Goal: Information Seeking & Learning: Learn about a topic

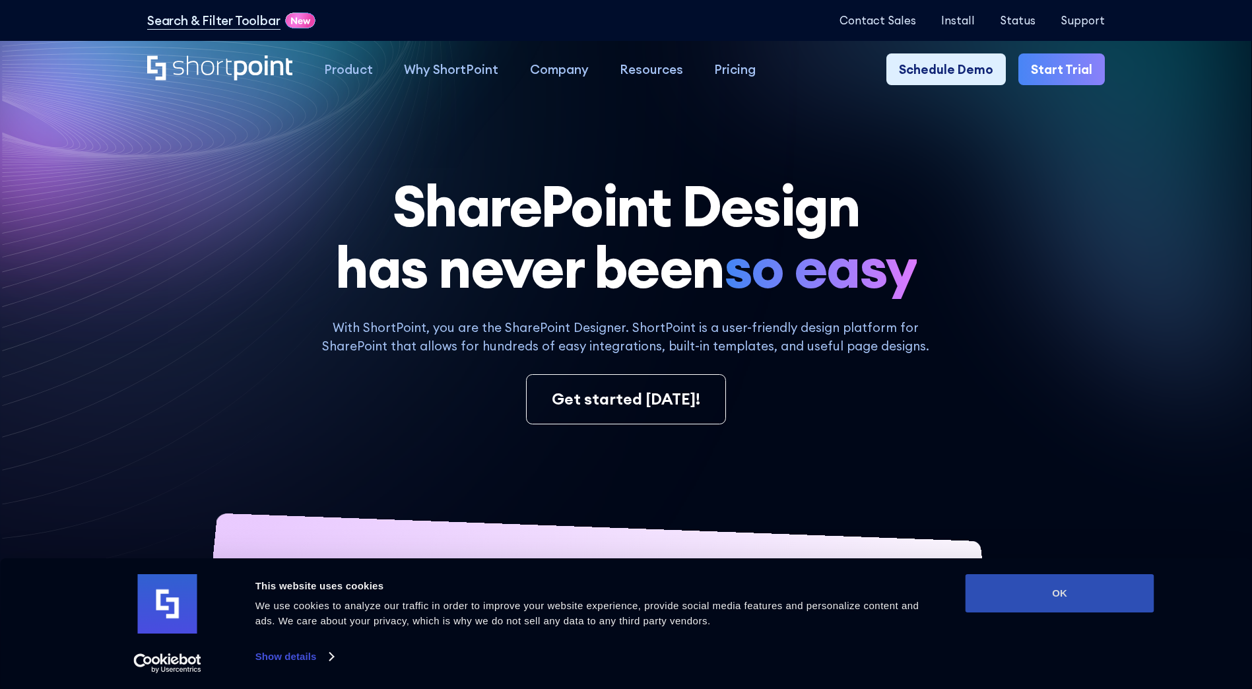
click at [1070, 604] on button "OK" at bounding box center [1059, 593] width 189 height 38
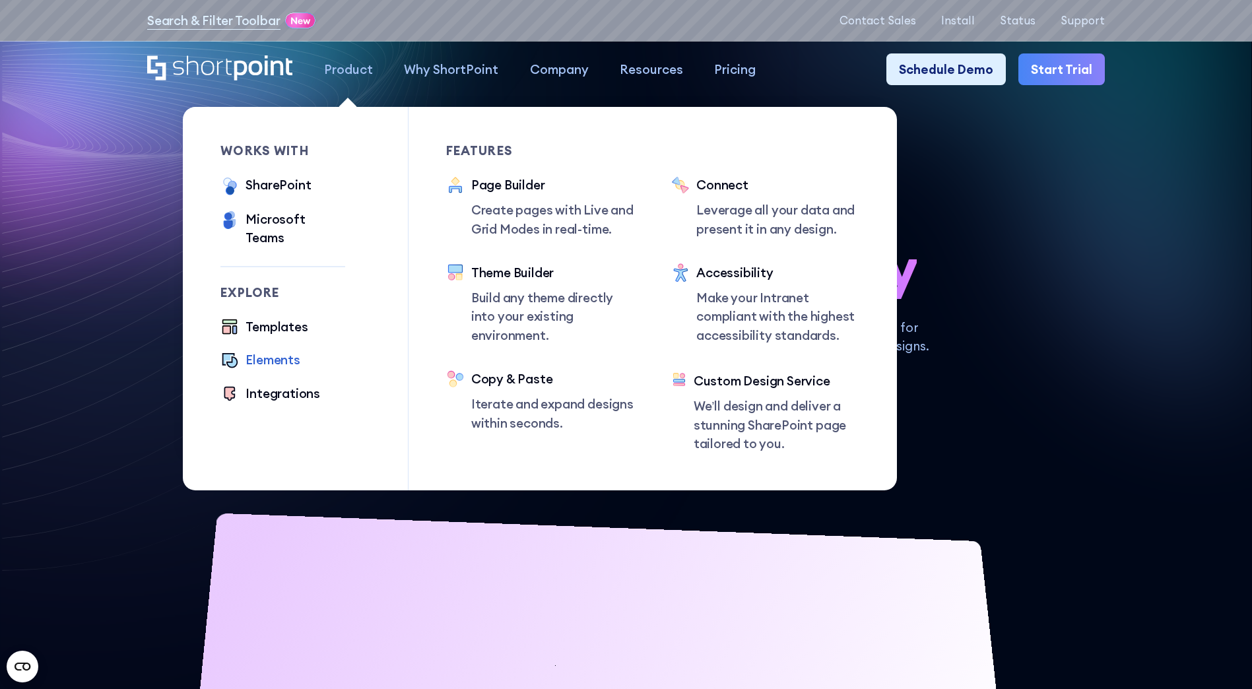
click at [272, 354] on div "Elements" at bounding box center [272, 359] width 54 height 18
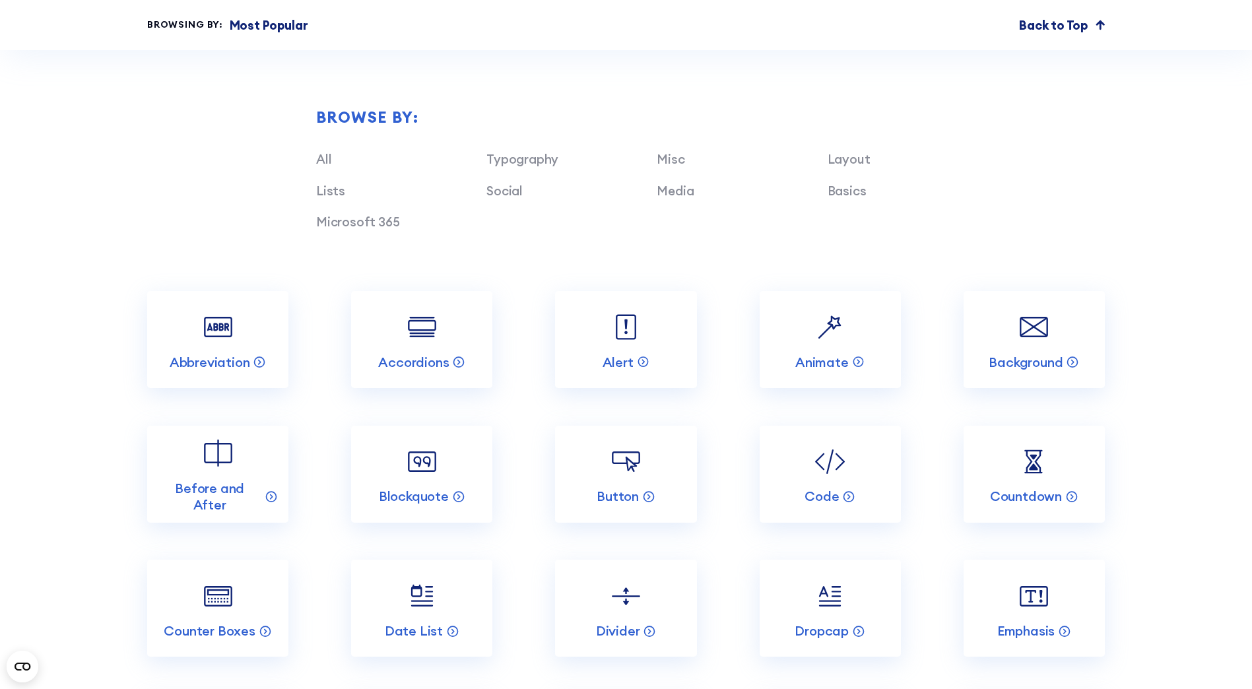
scroll to position [1451, 0]
click at [650, 366] on link "Alert" at bounding box center [625, 338] width 141 height 97
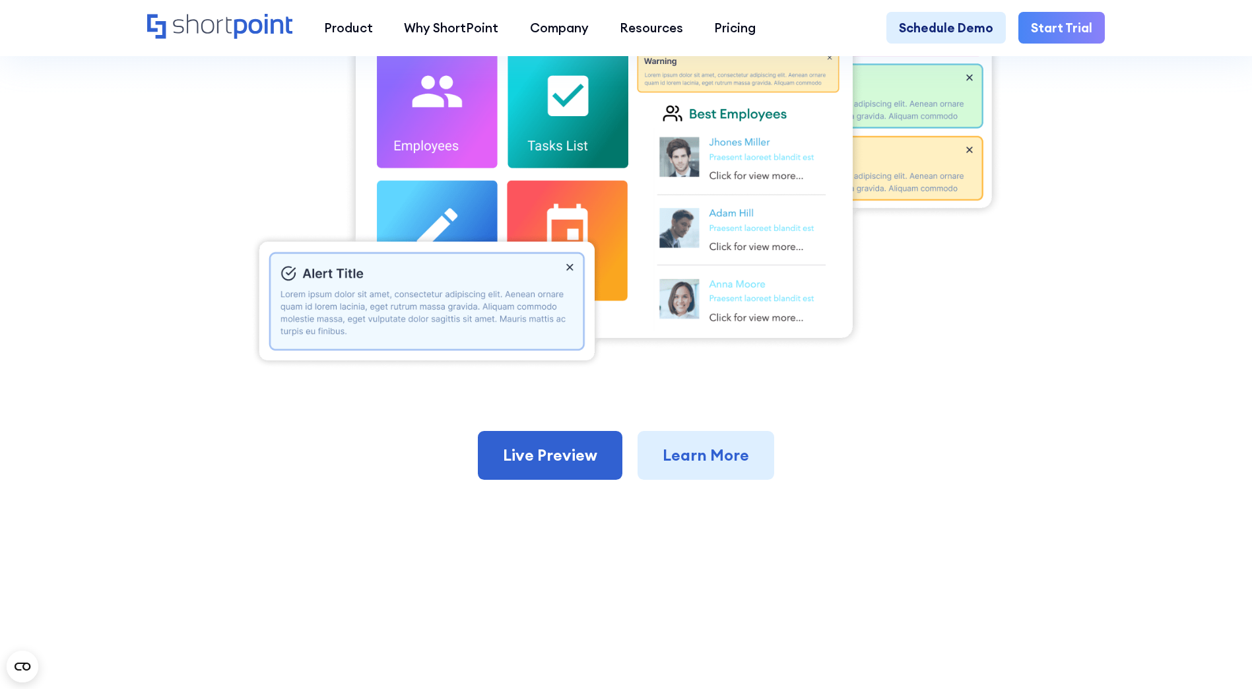
scroll to position [593, 0]
click at [533, 461] on link "Live Preview" at bounding box center [550, 454] width 144 height 49
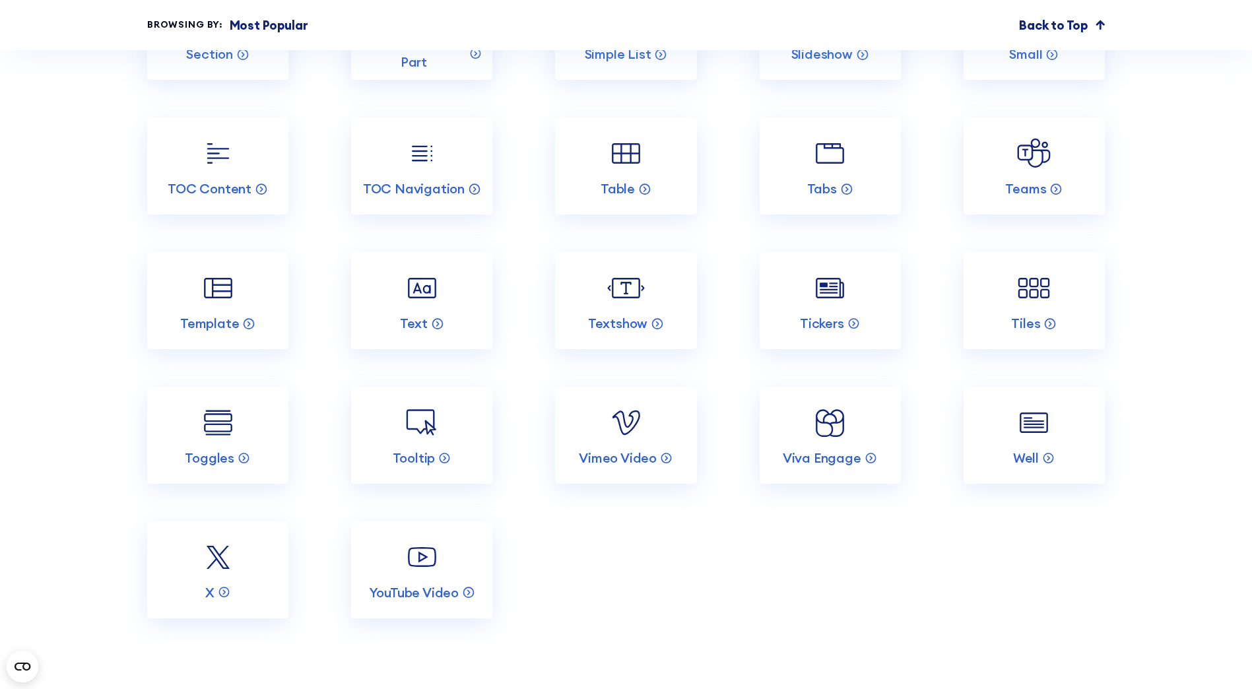
scroll to position [2835, 0]
click at [845, 306] on img at bounding box center [830, 288] width 38 height 38
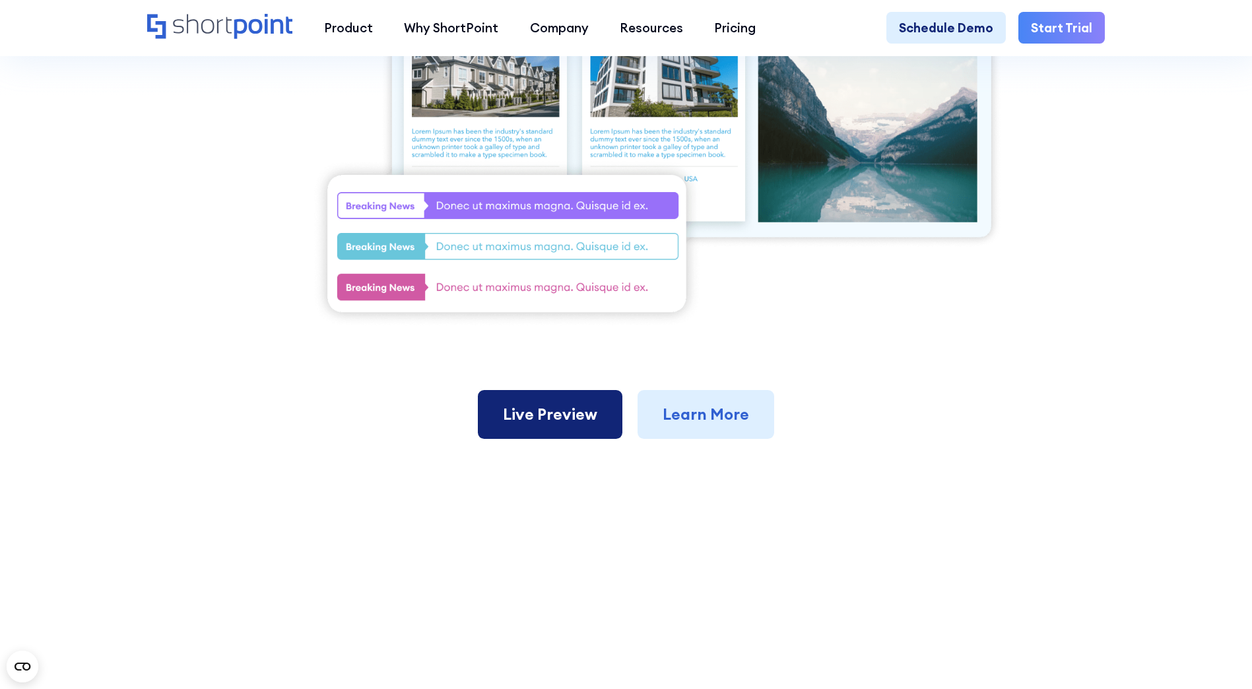
scroll to position [593, 0]
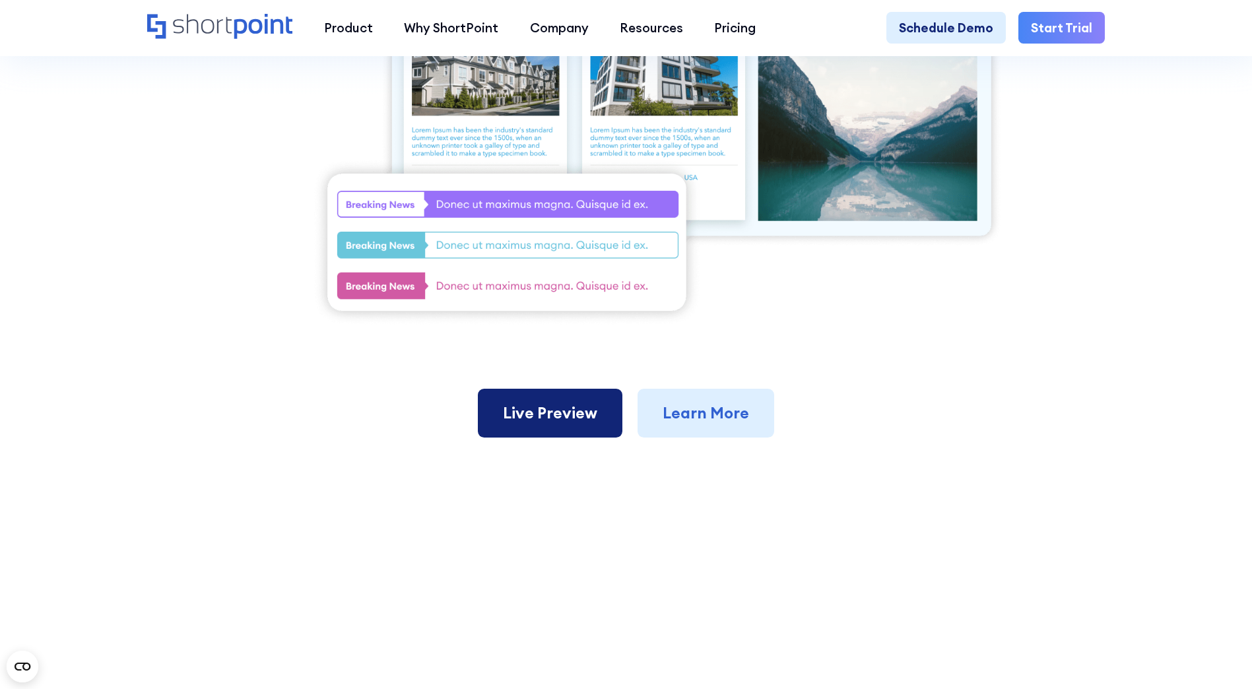
click at [547, 437] on link "Live Preview" at bounding box center [550, 413] width 144 height 49
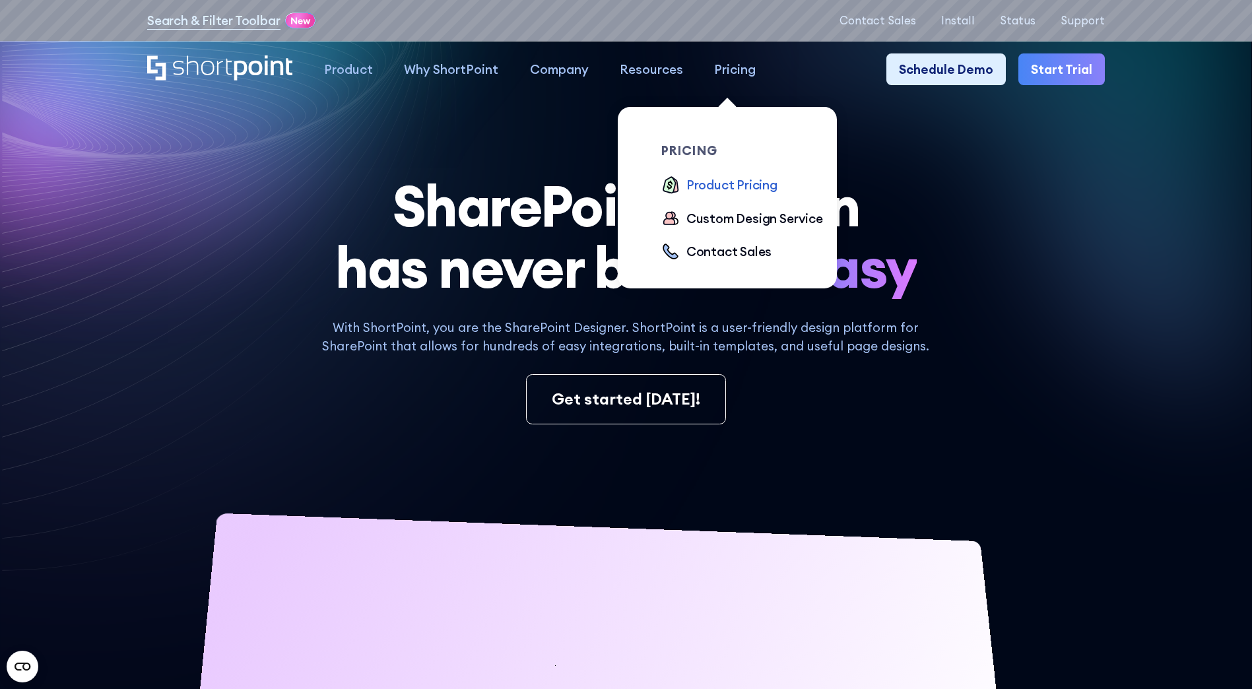
click at [710, 179] on div "Product Pricing" at bounding box center [731, 184] width 91 height 18
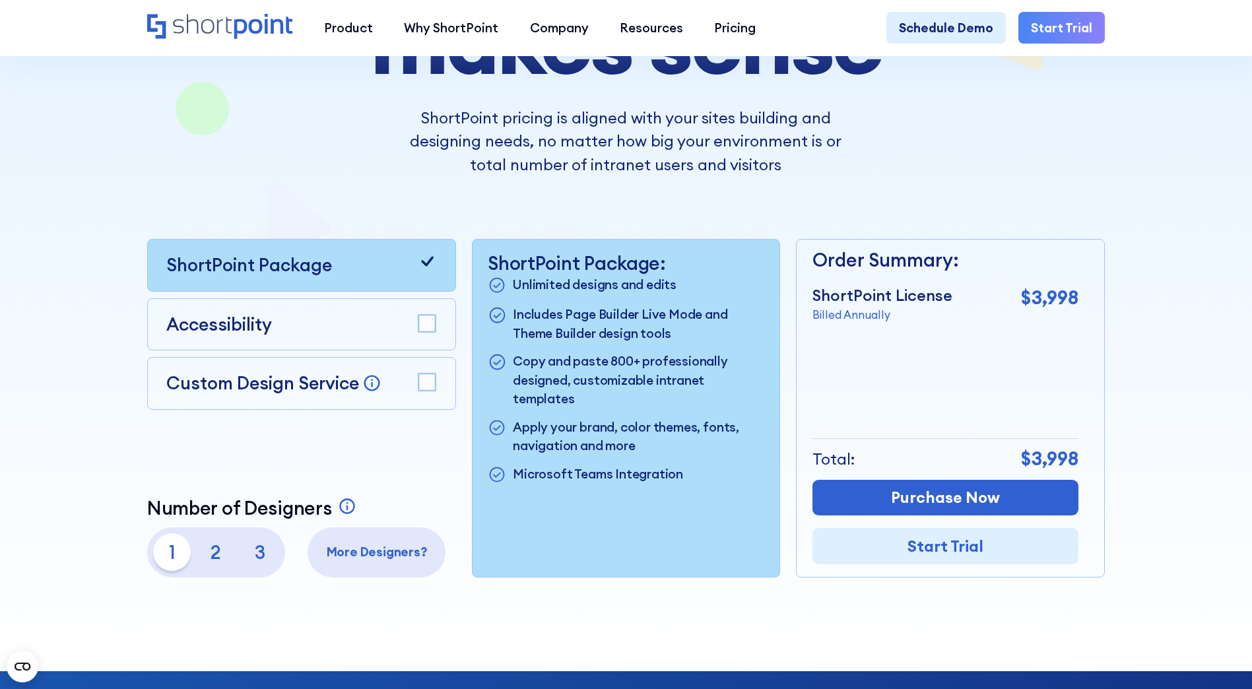
scroll to position [263, 0]
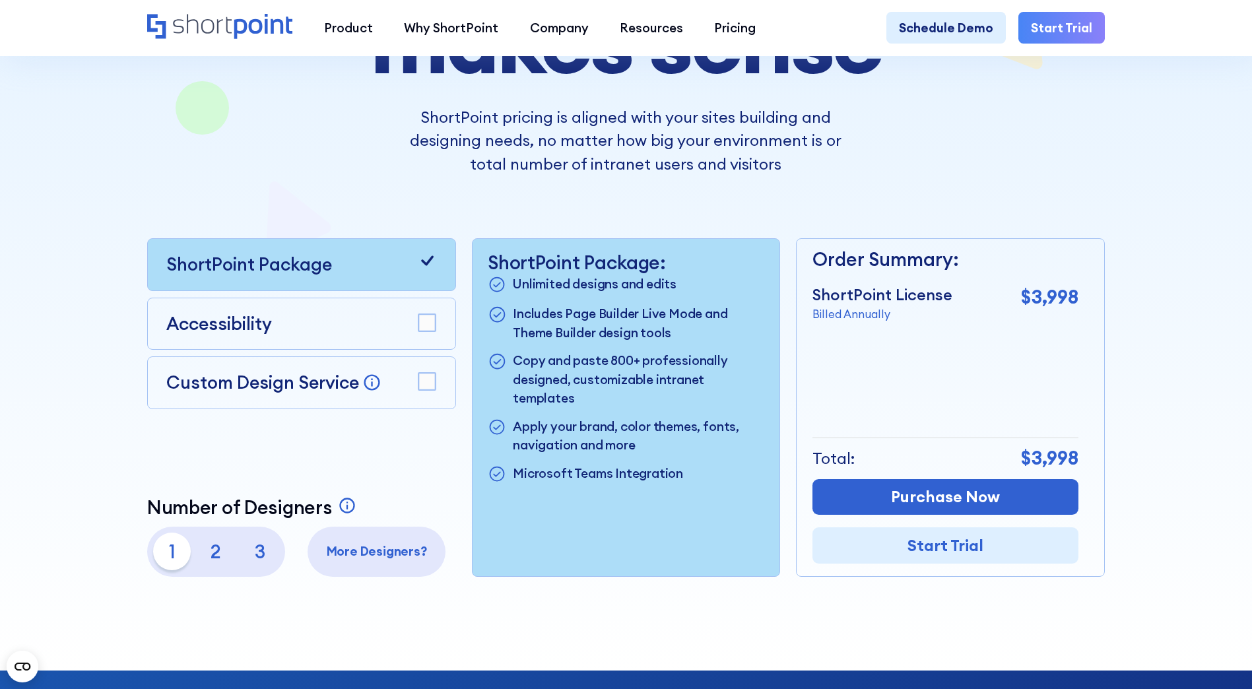
click at [303, 326] on div "Accessibility" at bounding box center [301, 324] width 270 height 26
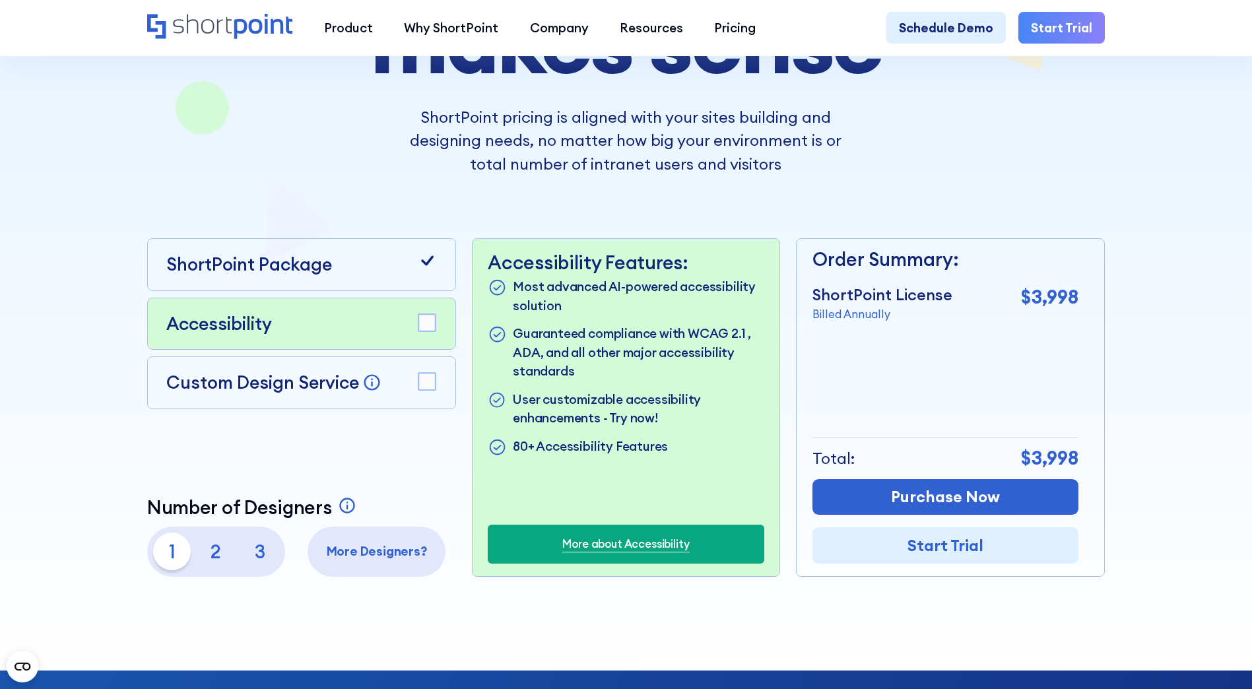
click at [313, 386] on p "Custom Design Service" at bounding box center [262, 382] width 193 height 22
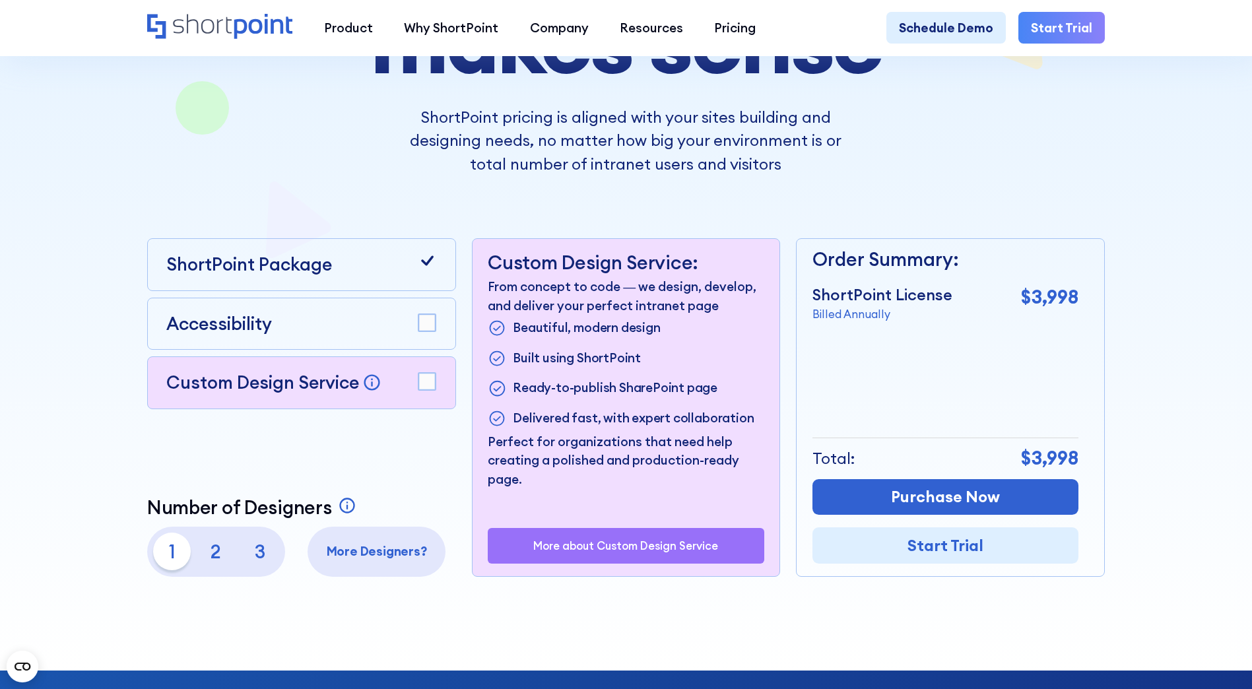
click at [285, 262] on p "ShortPoint Package" at bounding box center [249, 264] width 166 height 26
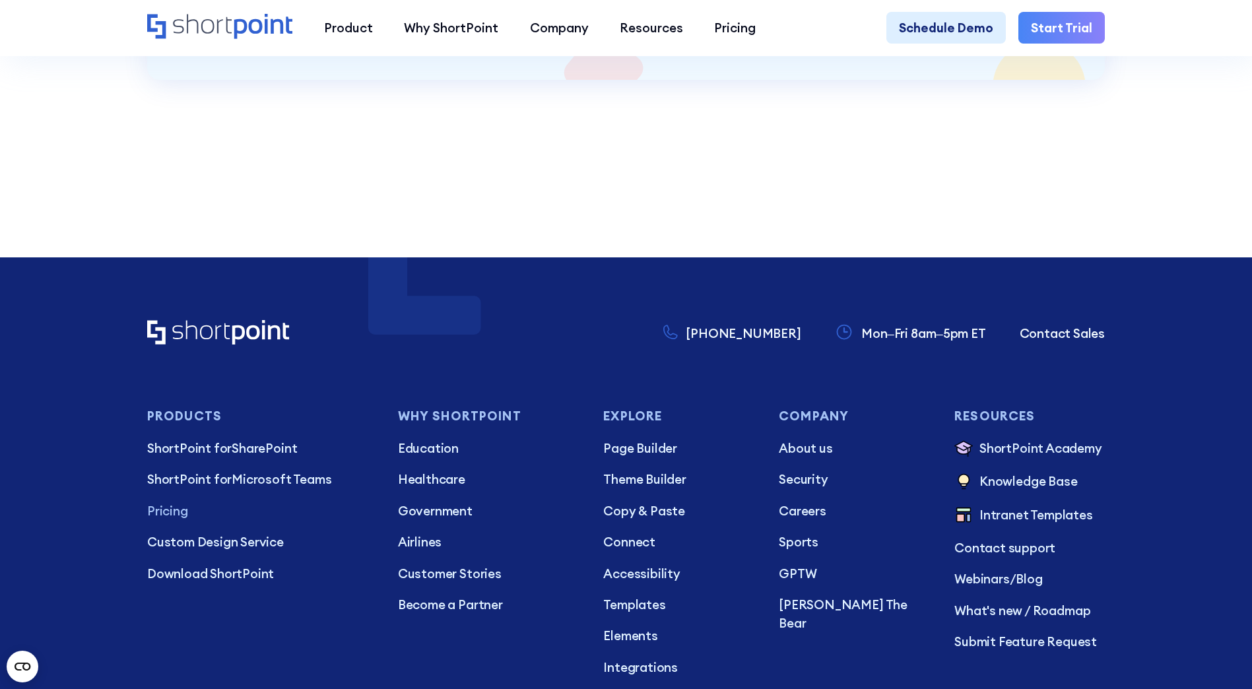
scroll to position [3628, 0]
